Goal: Transaction & Acquisition: Purchase product/service

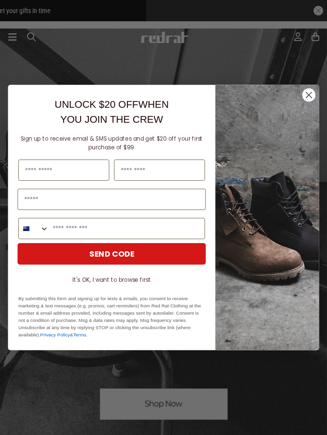
click at [181, 94] on circle "Close dialog" at bounding box center [309, 94] width 13 height 13
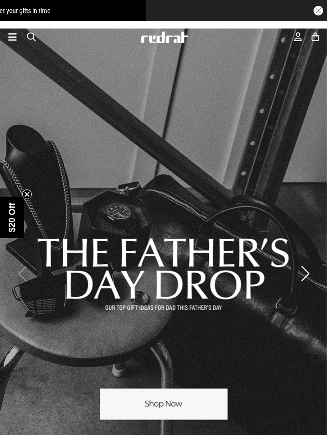
click at [14, 38] on icon at bounding box center [12, 37] width 9 height 12
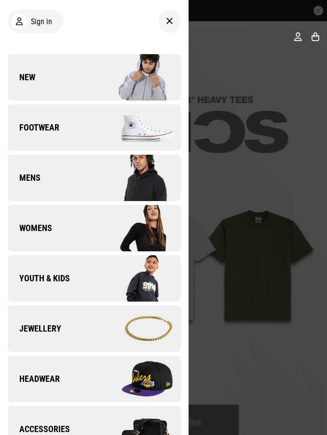
click at [128, 381] on img at bounding box center [137, 379] width 86 height 48
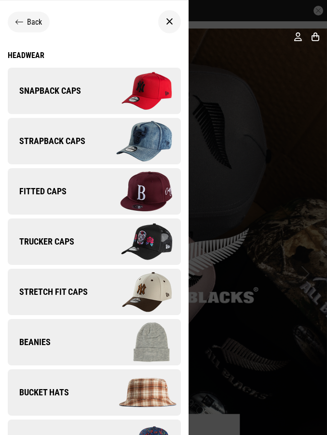
click at [33, 59] on div "Headwear" at bounding box center [94, 55] width 173 height 9
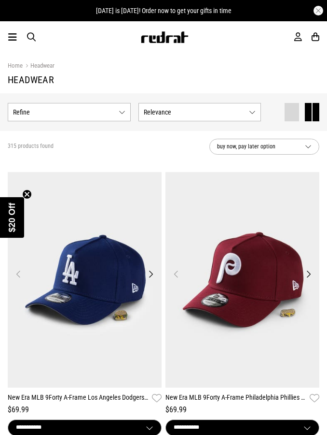
click at [151, 270] on button "Next" at bounding box center [151, 274] width 12 height 12
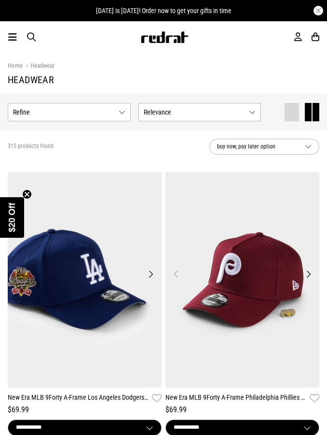
click at [147, 272] on button "Next" at bounding box center [151, 274] width 12 height 12
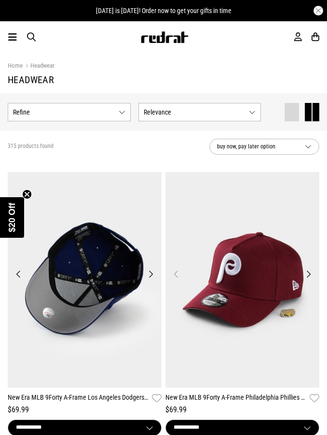
click at [156, 271] on button "Next" at bounding box center [151, 274] width 12 height 12
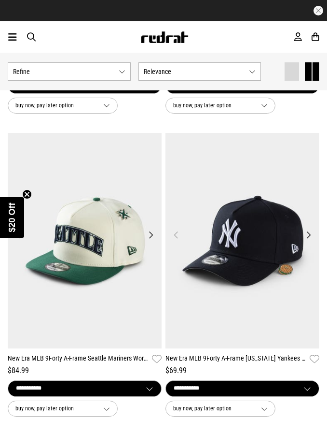
scroll to position [341, 0]
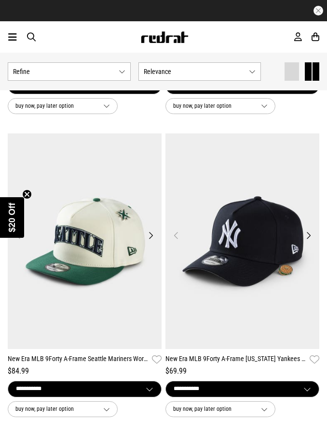
click at [312, 234] on button "Next" at bounding box center [309, 235] width 12 height 12
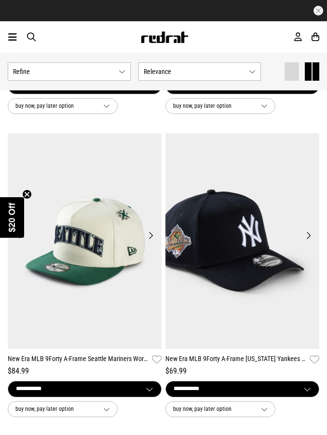
click at [308, 237] on button "Next" at bounding box center [309, 235] width 12 height 12
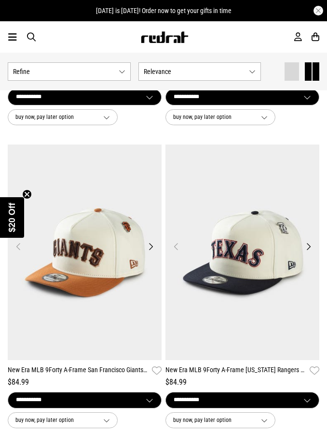
scroll to position [632, 0]
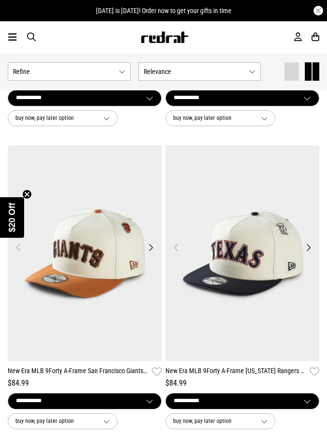
click at [314, 241] on img at bounding box center [243, 253] width 154 height 216
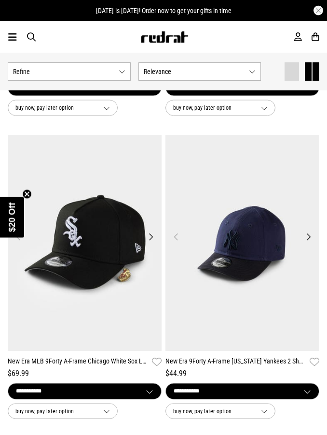
scroll to position [944, 0]
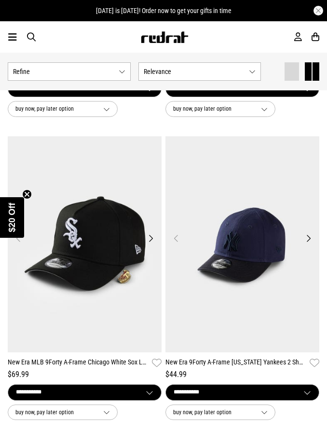
click at [152, 241] on button "Next" at bounding box center [151, 238] width 12 height 12
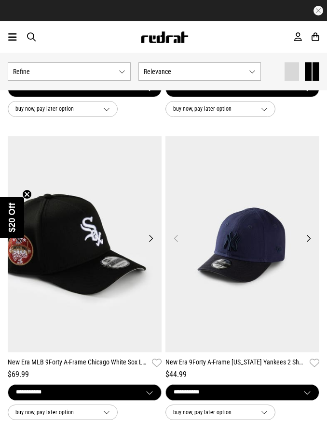
click at [28, 196] on icon "Close teaser" at bounding box center [27, 194] width 4 height 4
click at [153, 236] on button "Next" at bounding box center [151, 238] width 12 height 12
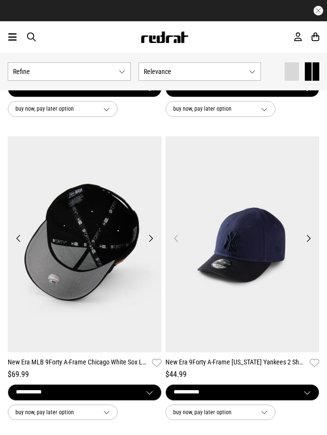
click at [160, 238] on img at bounding box center [85, 244] width 154 height 216
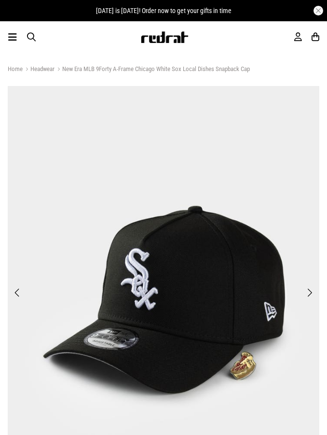
click at [310, 295] on span "Next" at bounding box center [310, 293] width 6 height 12
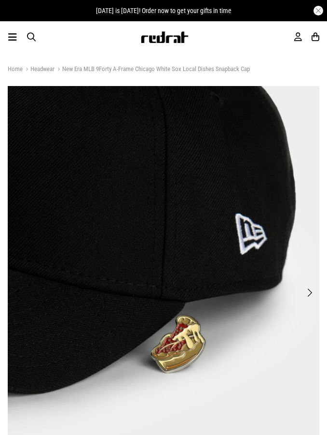
click at [312, 284] on img at bounding box center [164, 301] width 312 height 430
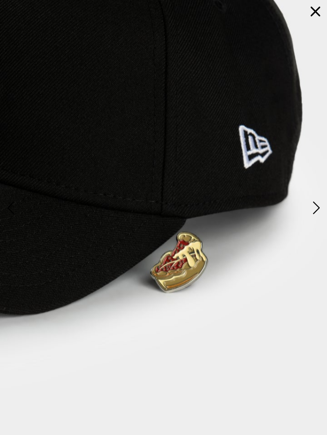
click at [324, 210] on img at bounding box center [163, 217] width 327 height 452
click at [323, 210] on button "Next" at bounding box center [315, 208] width 15 height 19
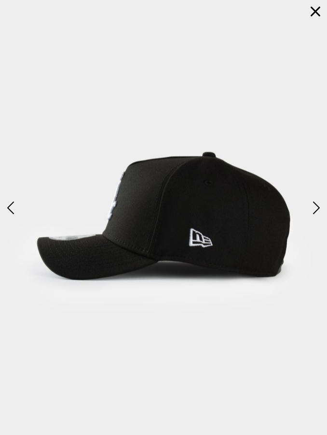
click at [317, 209] on span "Next" at bounding box center [316, 208] width 10 height 18
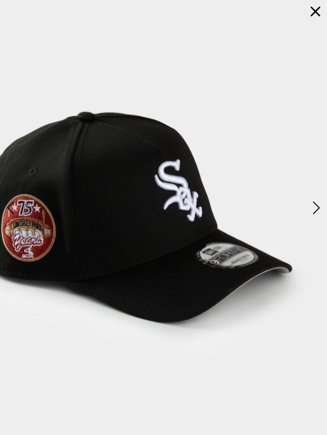
click at [316, 206] on span "Next" at bounding box center [316, 208] width 10 height 18
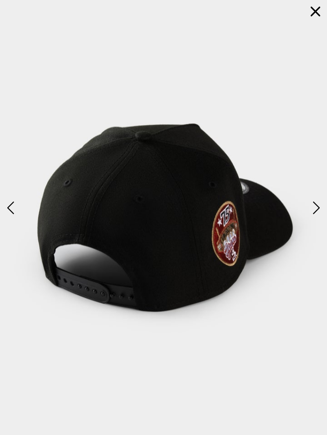
click at [320, 212] on span "Next" at bounding box center [316, 208] width 10 height 18
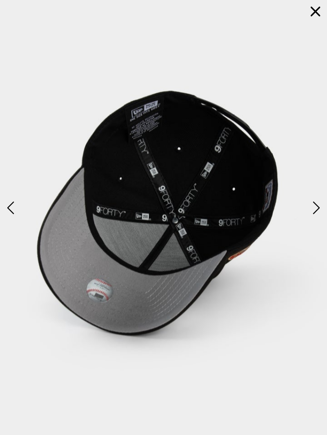
click at [317, 205] on span "Next" at bounding box center [316, 208] width 10 height 18
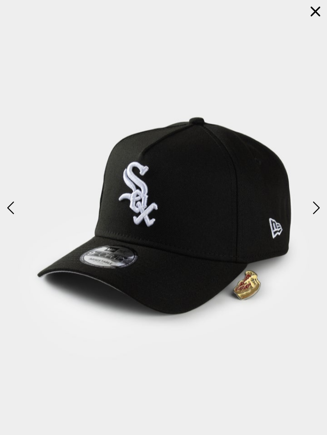
click at [314, 17] on button "button" at bounding box center [315, 11] width 23 height 23
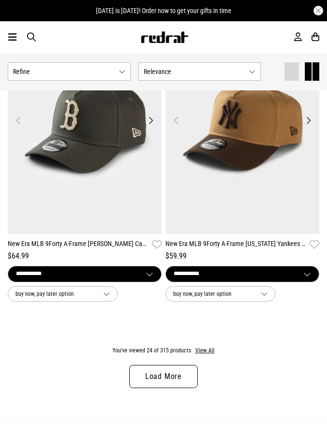
scroll to position [3649, 0]
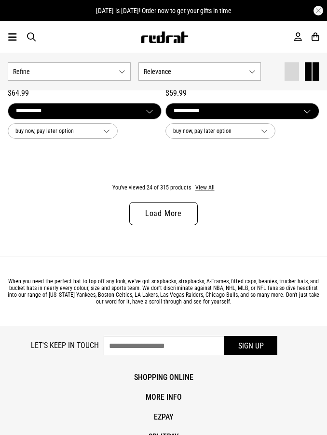
click at [206, 186] on button "View All" at bounding box center [205, 188] width 20 height 9
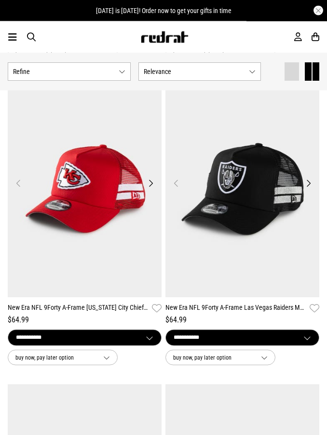
scroll to position [6755, 0]
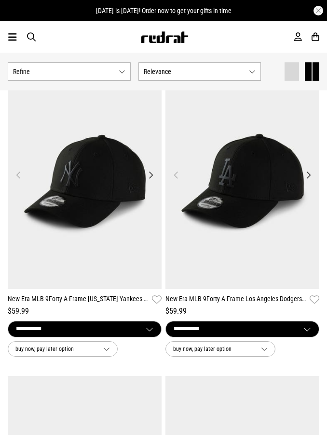
scroll to position [8918, 0]
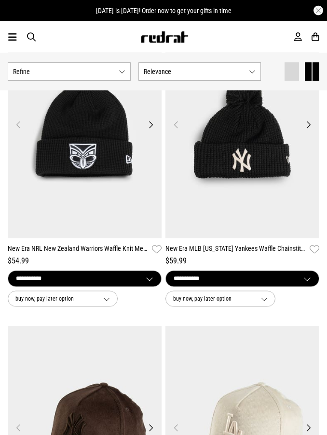
scroll to position [14254, 0]
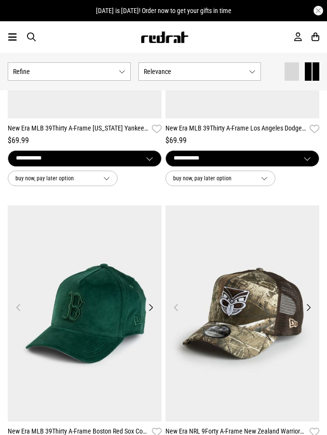
scroll to position [14641, 0]
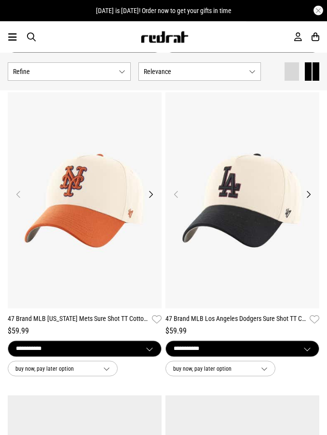
scroll to position [18255, 0]
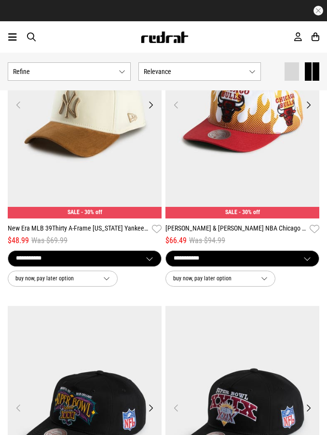
scroll to position [25663, 0]
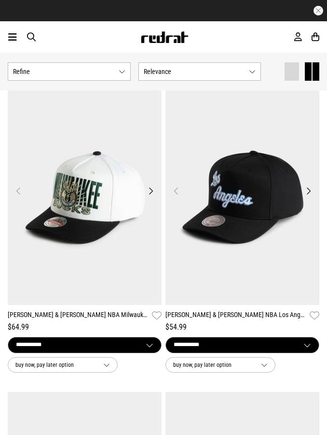
scroll to position [26448, 0]
